Goal: Transaction & Acquisition: Purchase product/service

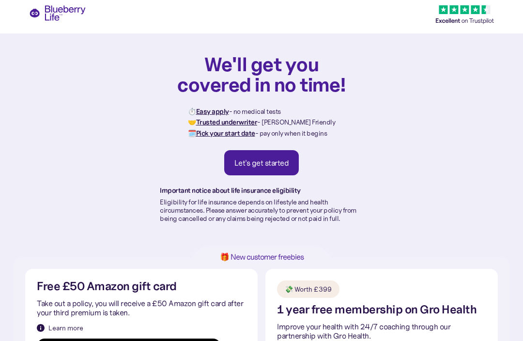
scroll to position [0, 0]
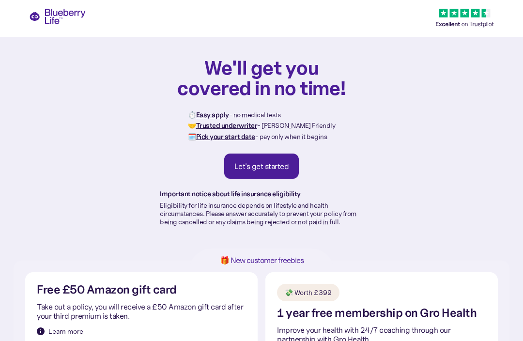
click at [282, 164] on div "Let's get started" at bounding box center [261, 167] width 55 height 10
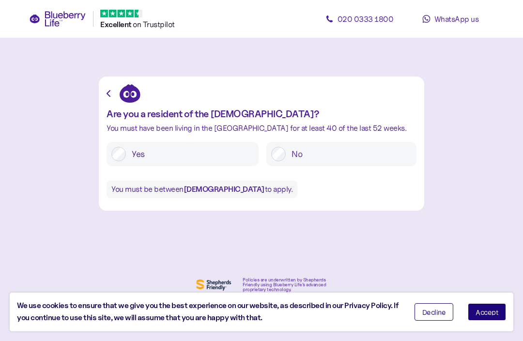
click at [496, 318] on button "Accept" at bounding box center [487, 311] width 38 height 17
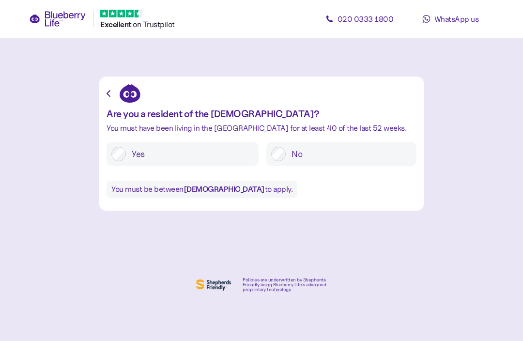
click at [129, 151] on label "Yes" at bounding box center [190, 154] width 128 height 15
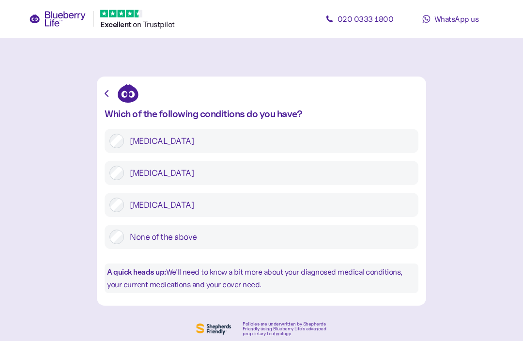
click at [107, 176] on div "Type 2 diabetes" at bounding box center [262, 173] width 314 height 24
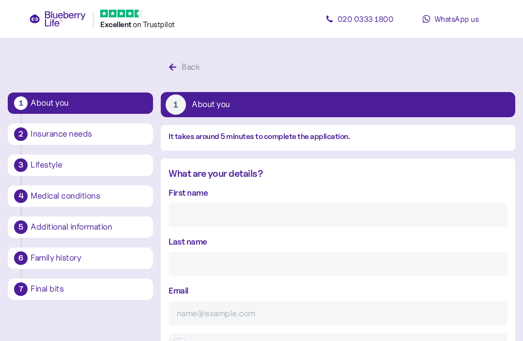
scroll to position [18, 0]
